Goal: Navigation & Orientation: Understand site structure

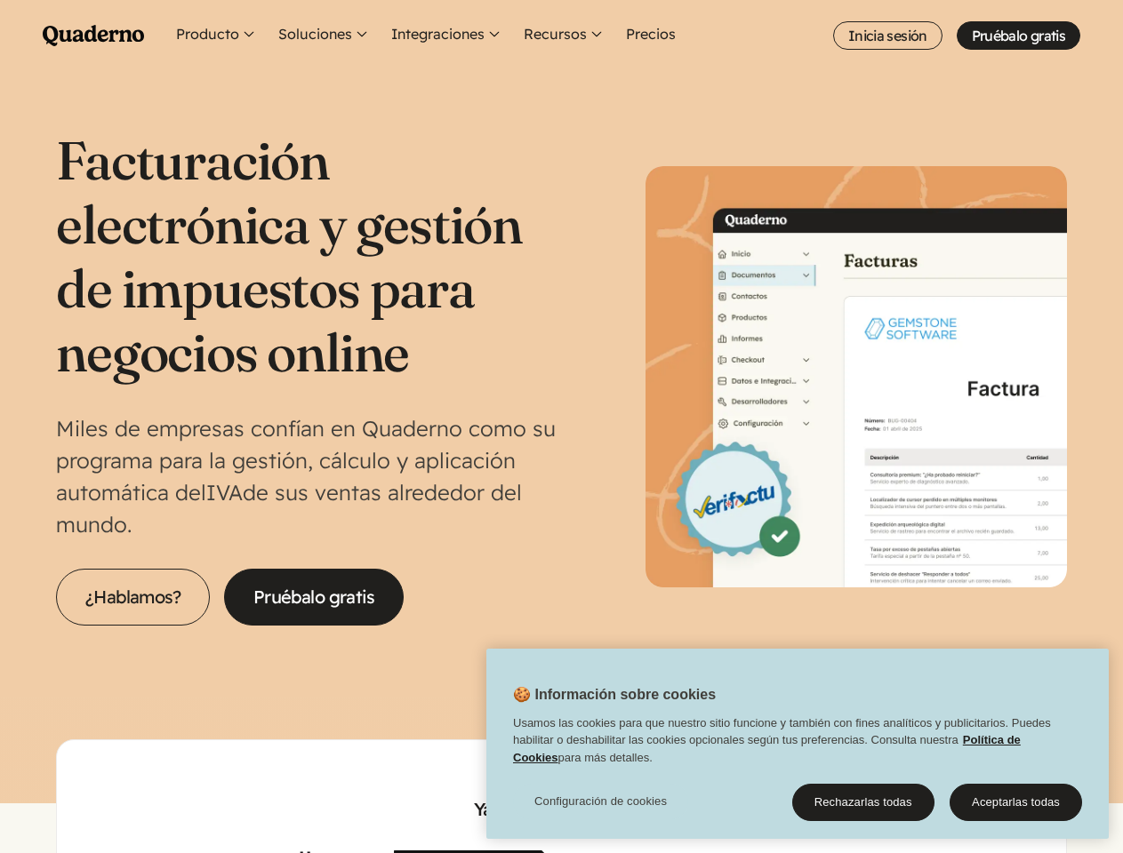
click at [561, 427] on p "Miles de empresas confían en Quaderno como su programa para la gestión, cálculo…" at bounding box center [308, 476] width 505 height 128
click at [561, 36] on button "Recursos" at bounding box center [564, 35] width 88 height 71
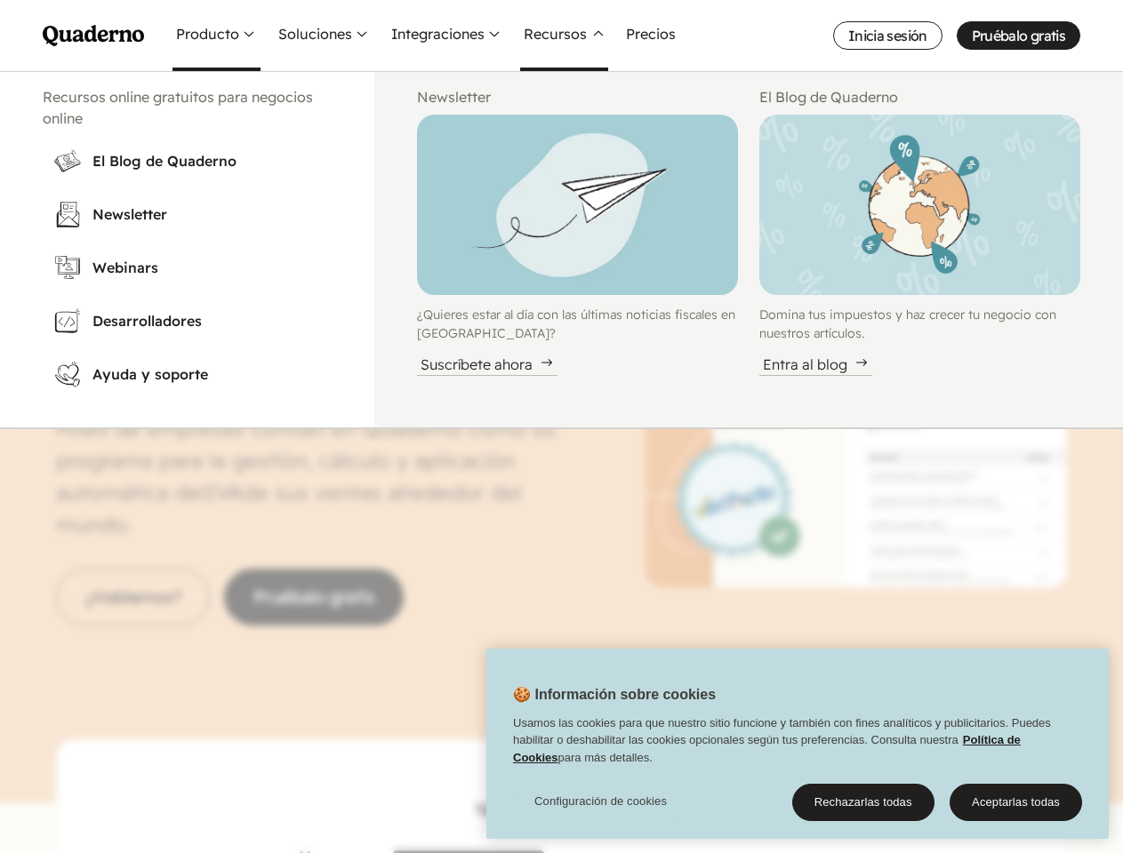
click at [216, 36] on button "Producto" at bounding box center [216, 35] width 88 height 71
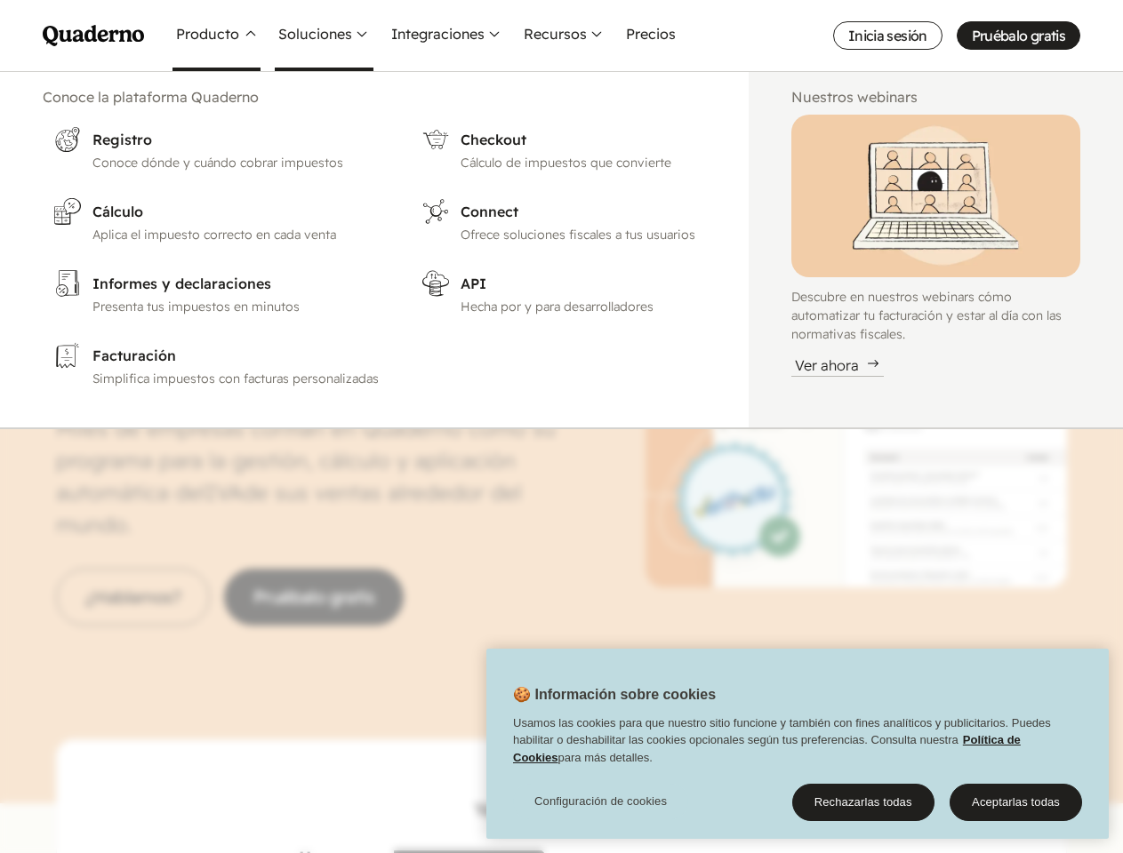
click at [324, 36] on button "Soluciones" at bounding box center [324, 35] width 99 height 71
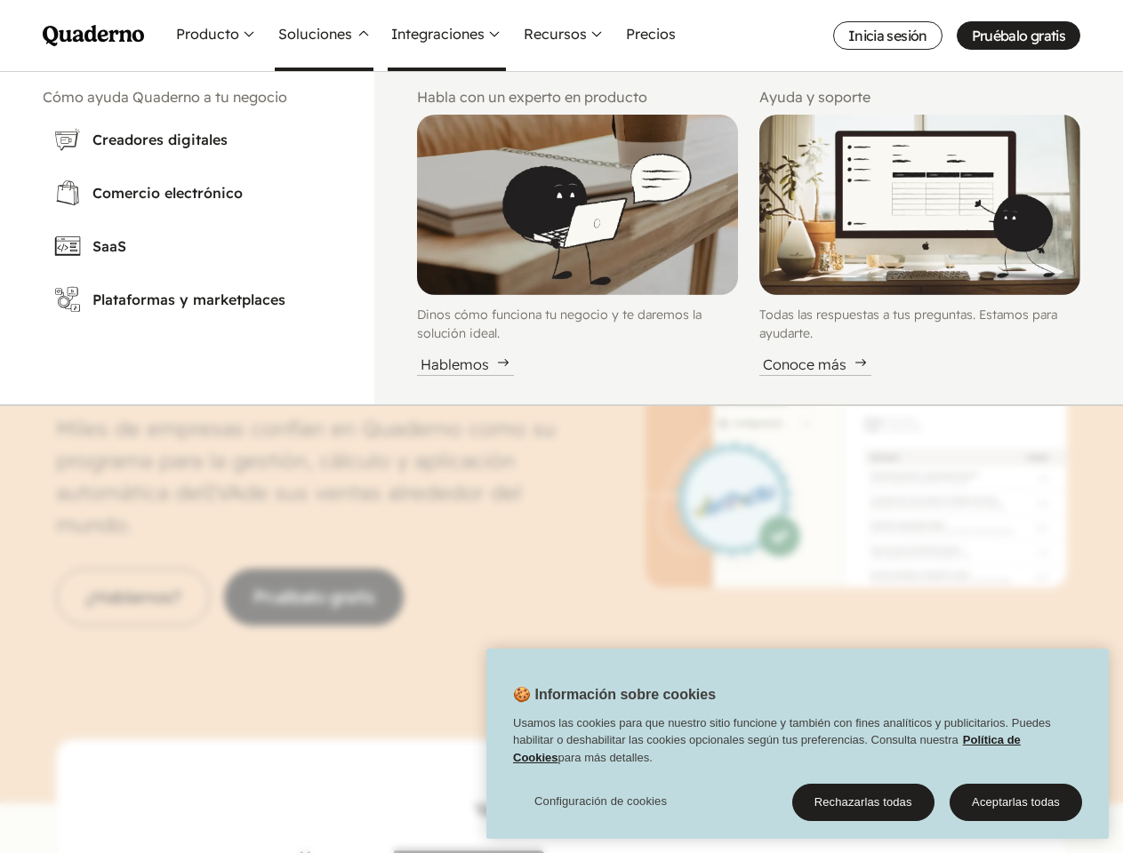
click at [446, 36] on button "Integraciones" at bounding box center [447, 35] width 118 height 71
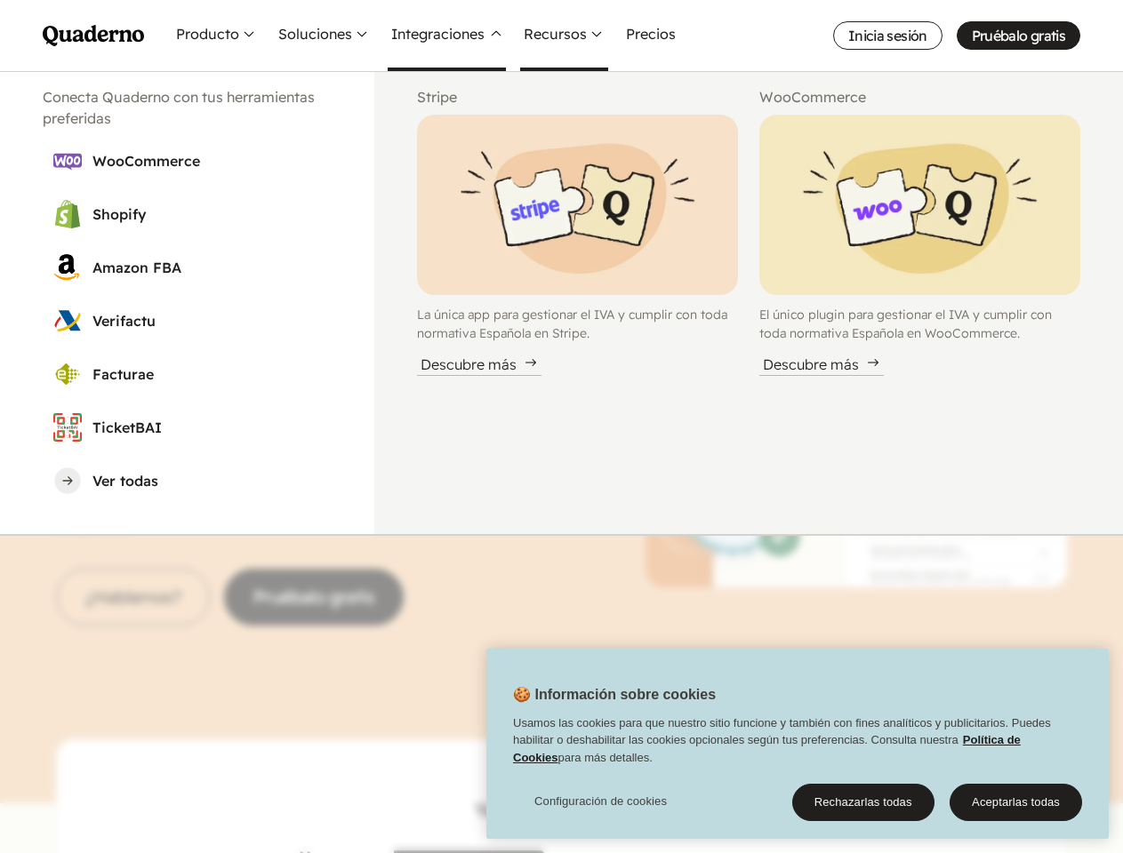
click at [563, 36] on button "Recursos" at bounding box center [564, 35] width 88 height 71
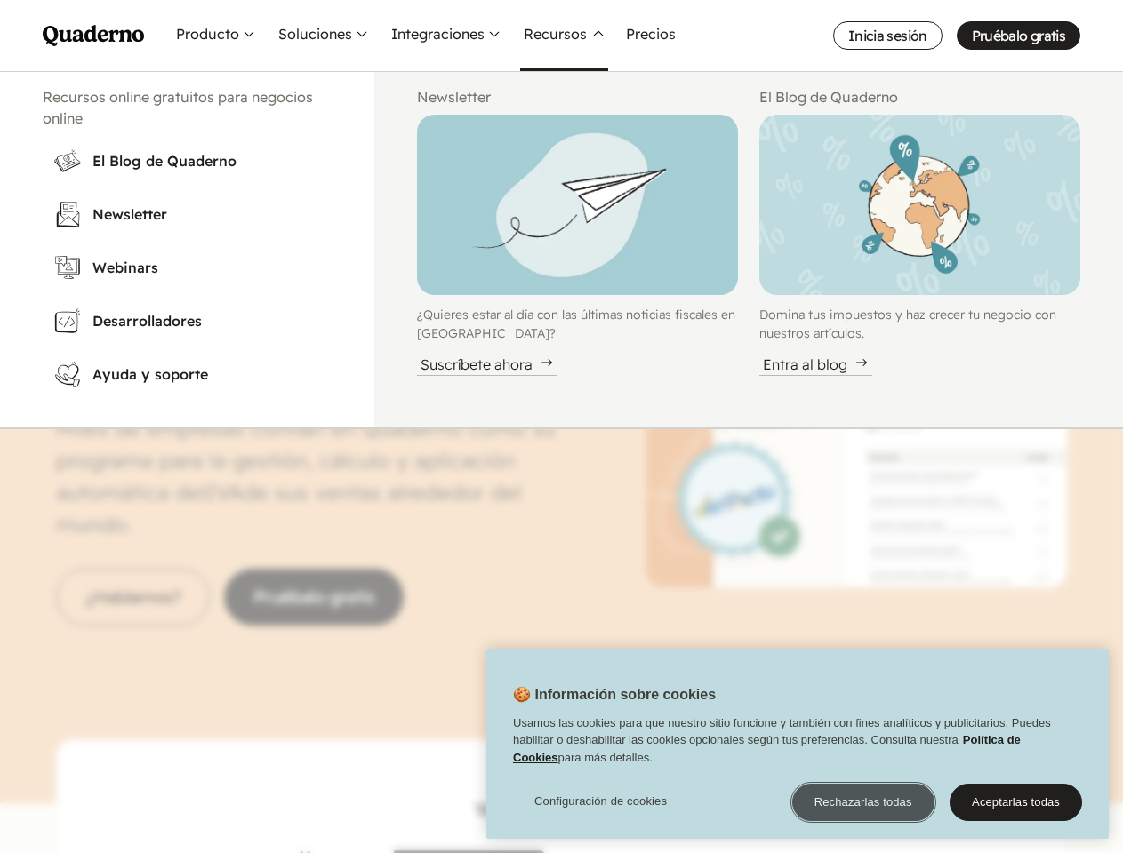
click at [863, 803] on button "Rechazarlas todas" at bounding box center [863, 802] width 142 height 37
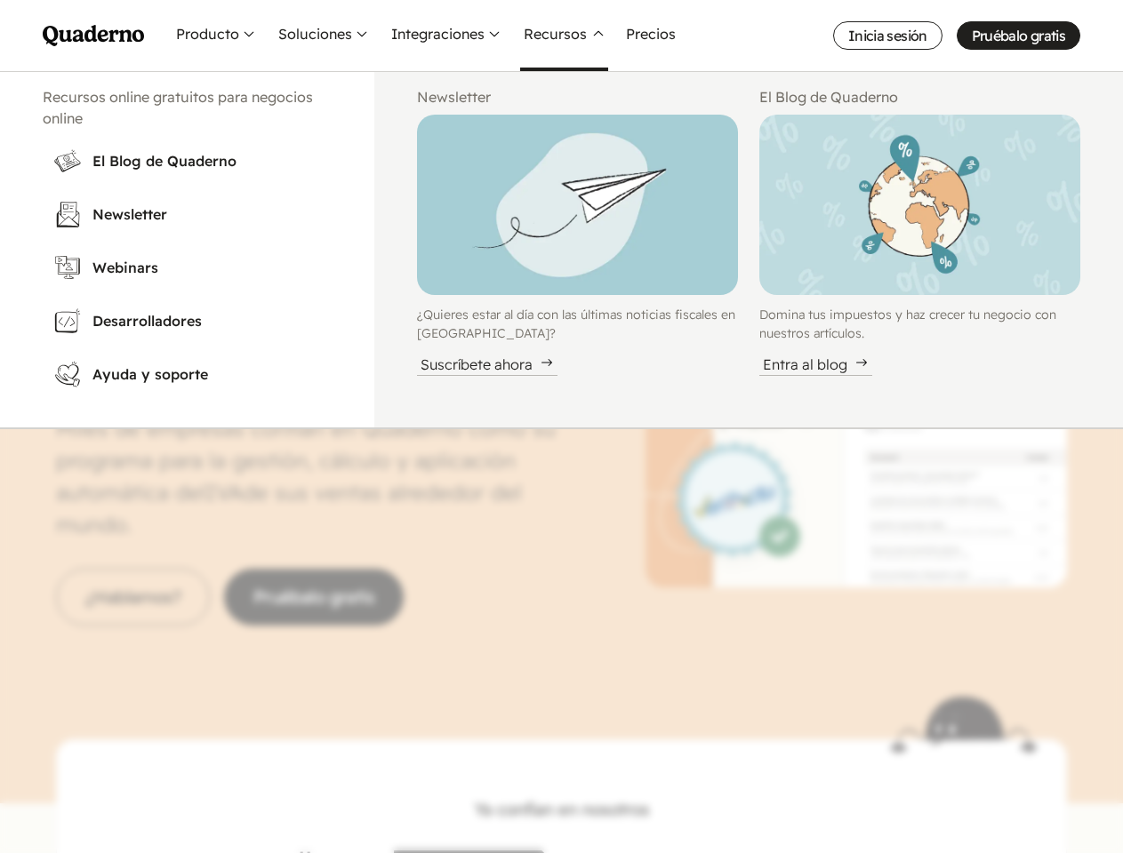
click at [1015, 803] on button "Aceptarlas todas" at bounding box center [1015, 802] width 132 height 37
click at [600, 802] on nav "Menu Pruébalo gratis Quaderno Homepage Producto Conoce la plataforma Quaderno R…" at bounding box center [561, 426] width 1123 height 853
